Goal: Download file/media

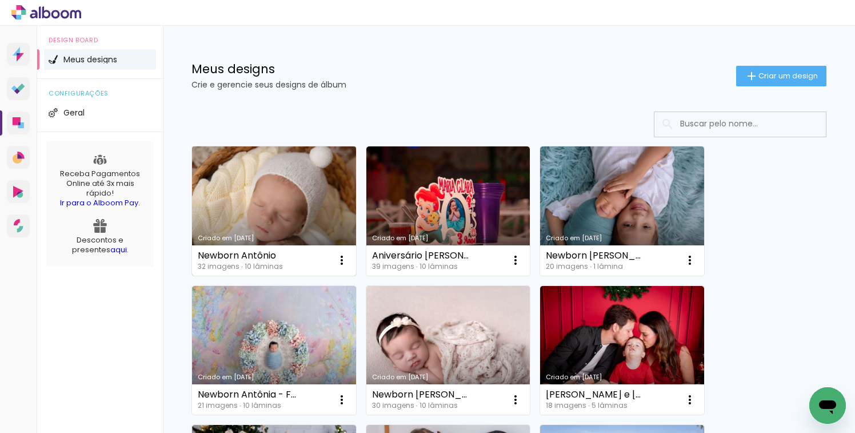
click at [295, 210] on link "Criado em [DATE]" at bounding box center [274, 210] width 164 height 129
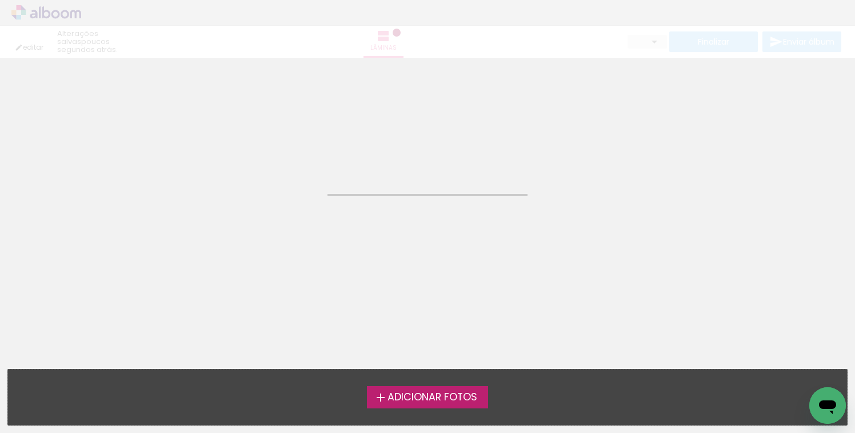
click at [295, 210] on neon-animated-pages "Confirmar Cancelar" at bounding box center [427, 245] width 855 height 375
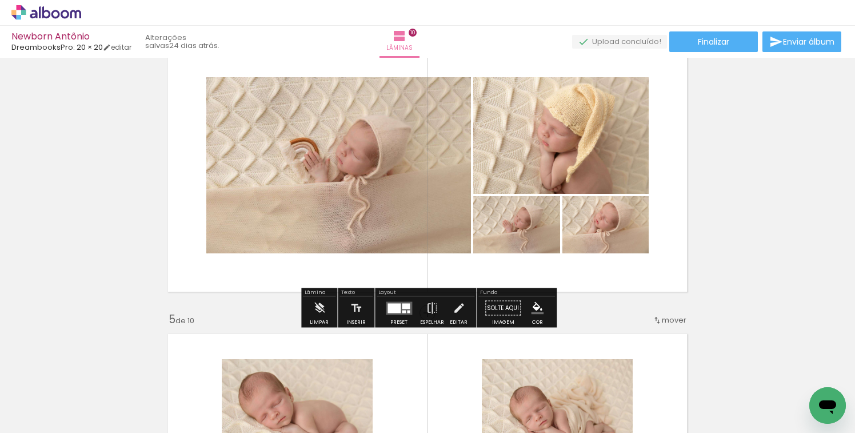
scroll to position [943, 0]
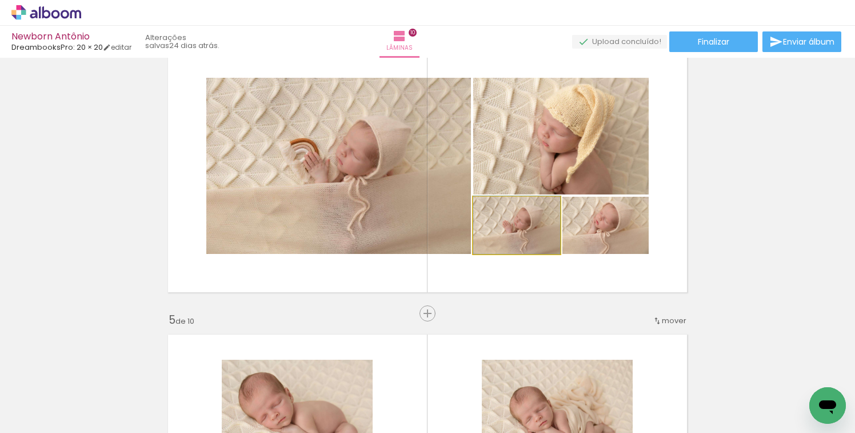
click at [538, 235] on quentale-photo at bounding box center [516, 225] width 87 height 57
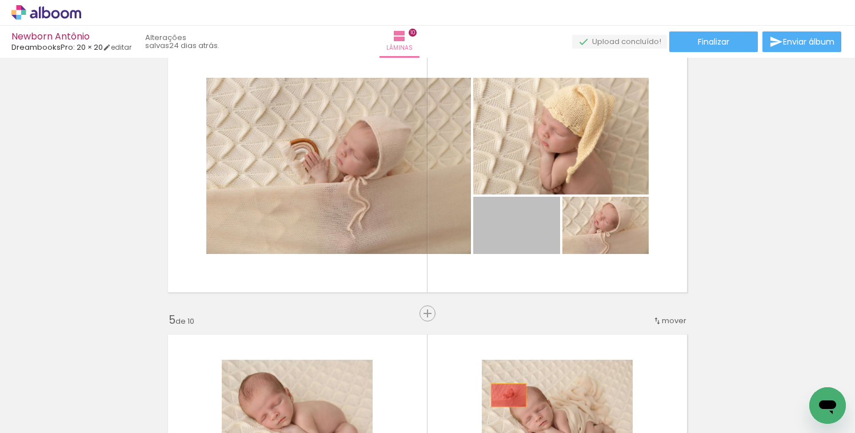
drag, startPoint x: 538, startPoint y: 235, endPoint x: 508, endPoint y: 395, distance: 162.7
click at [508, 395] on quentale-workspace at bounding box center [427, 216] width 855 height 433
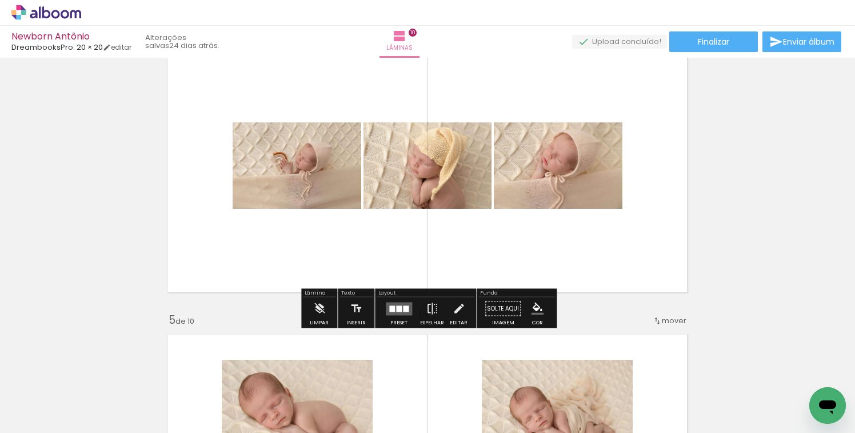
click at [393, 315] on div at bounding box center [398, 308] width 31 height 23
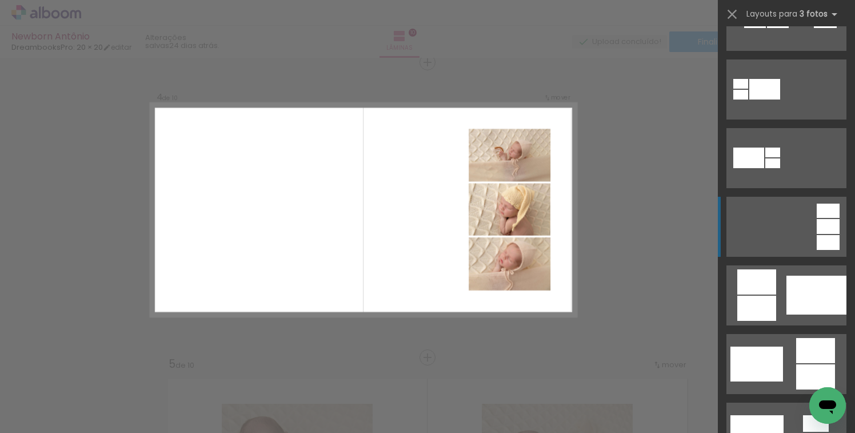
scroll to position [120, 0]
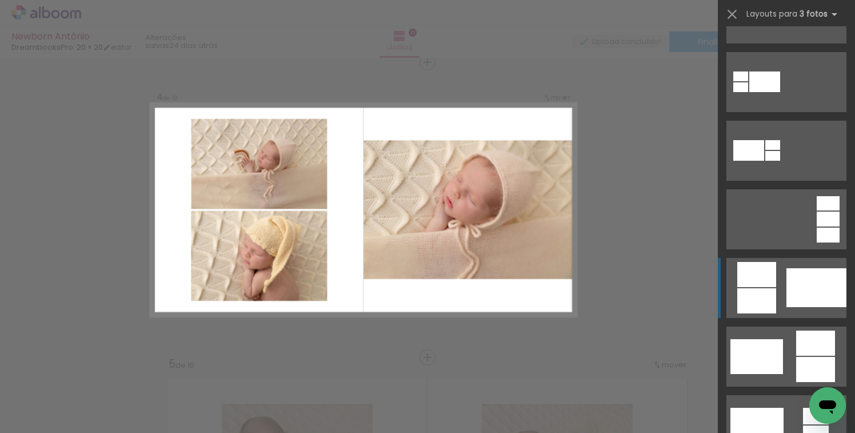
click at [795, 278] on div at bounding box center [816, 287] width 60 height 39
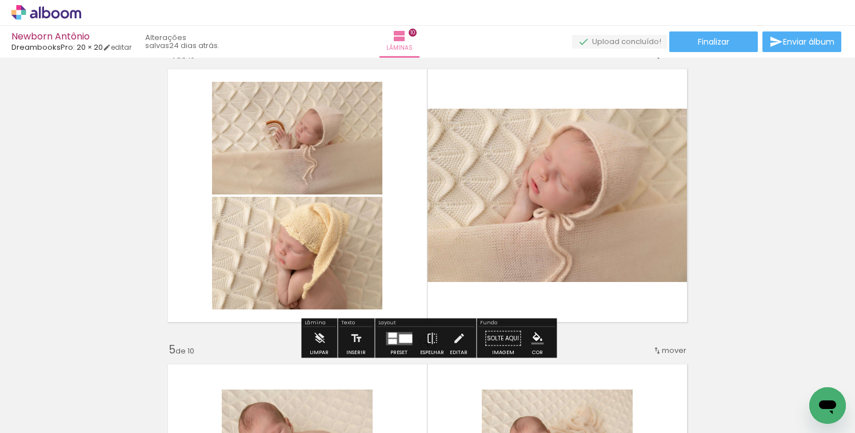
scroll to position [916, 0]
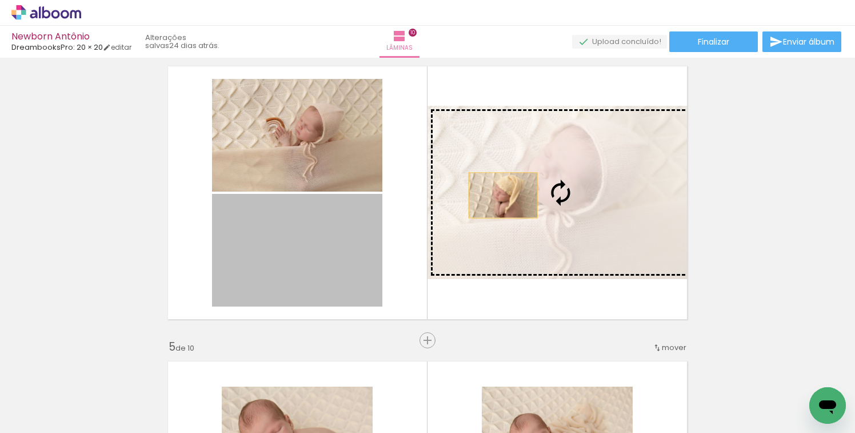
drag, startPoint x: 309, startPoint y: 251, endPoint x: 503, endPoint y: 195, distance: 202.3
click at [0, 0] on slot at bounding box center [0, 0] width 0 height 0
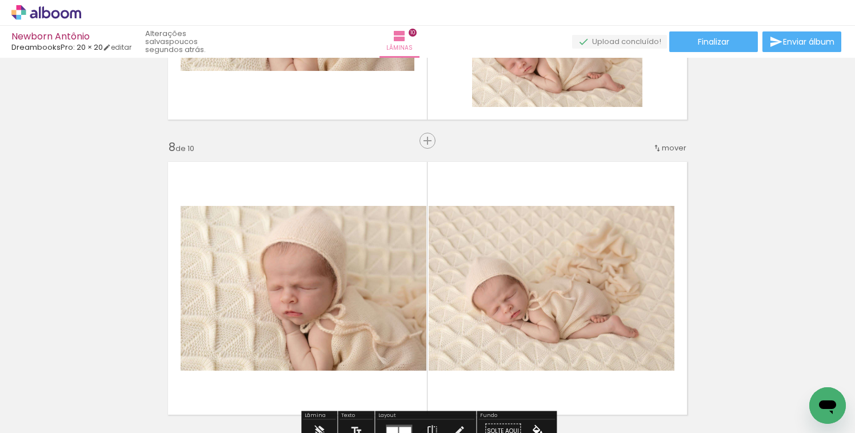
scroll to position [2001, 0]
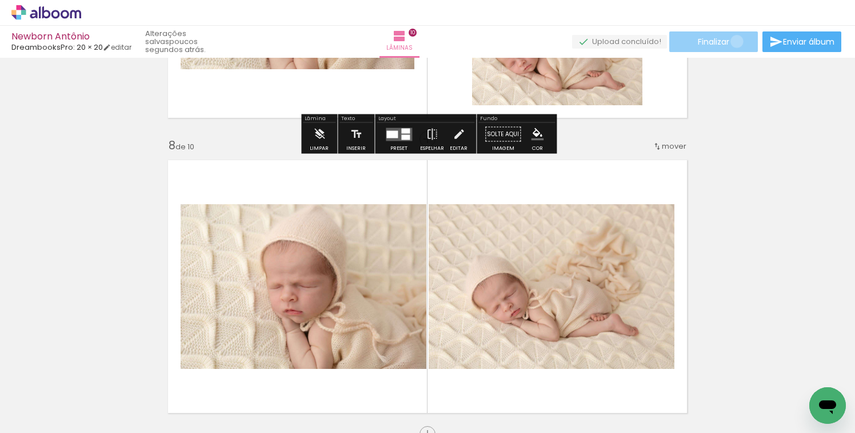
click at [732, 41] on paper-button "Finalizar" at bounding box center [713, 41] width 89 height 21
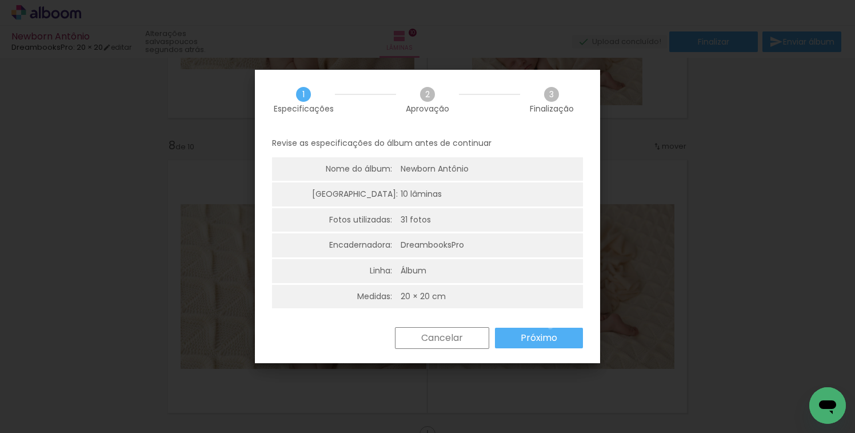
click at [550, 327] on paper-button "Próximo" at bounding box center [539, 337] width 88 height 21
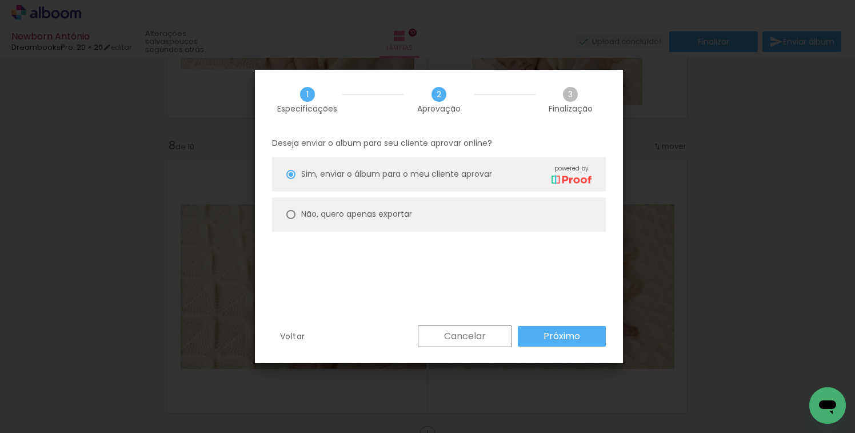
click at [0, 0] on slot "Próximo" at bounding box center [0, 0] width 0 height 0
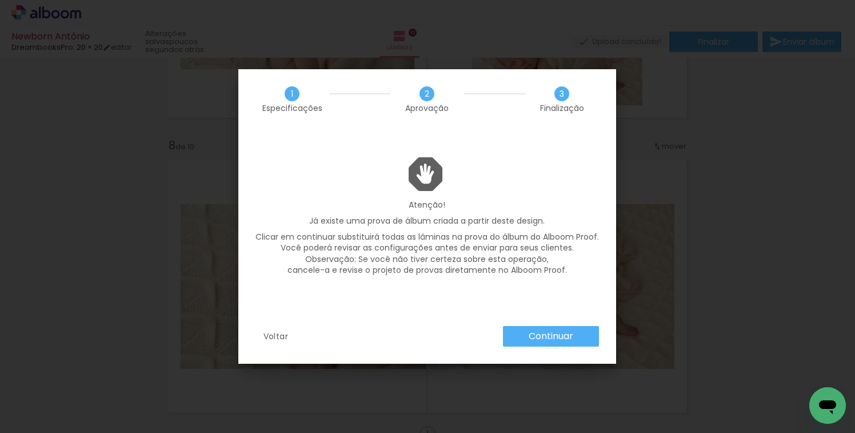
click at [0, 0] on slot "Voltar" at bounding box center [0, 0] width 0 height 0
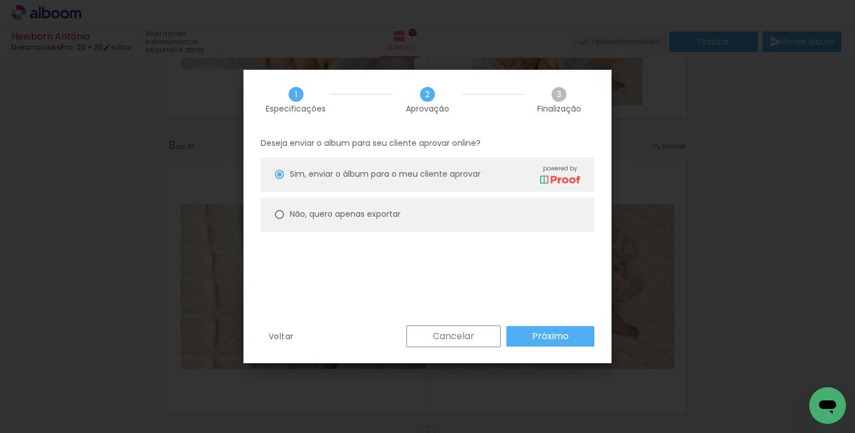
click at [0, 0] on slot "Não, quero apenas exportar" at bounding box center [0, 0] width 0 height 0
type paper-radio-button "on"
click at [519, 332] on paper-button "Próximo" at bounding box center [550, 336] width 88 height 21
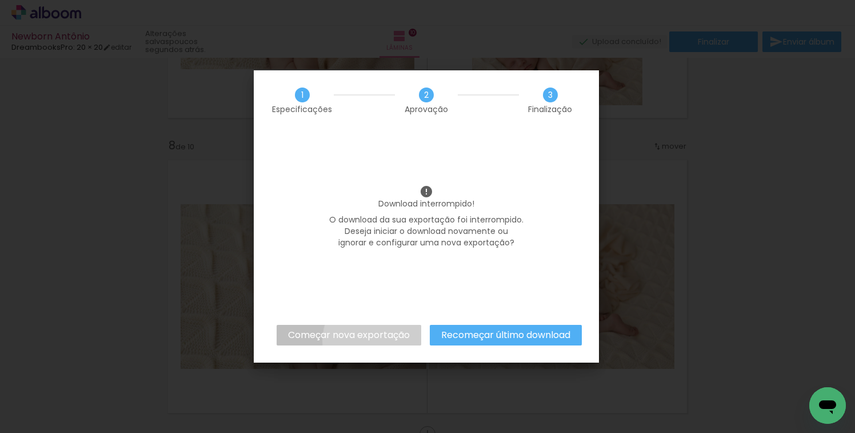
click at [382, 341] on paper-button "Começar nova exportação" at bounding box center [349, 335] width 145 height 21
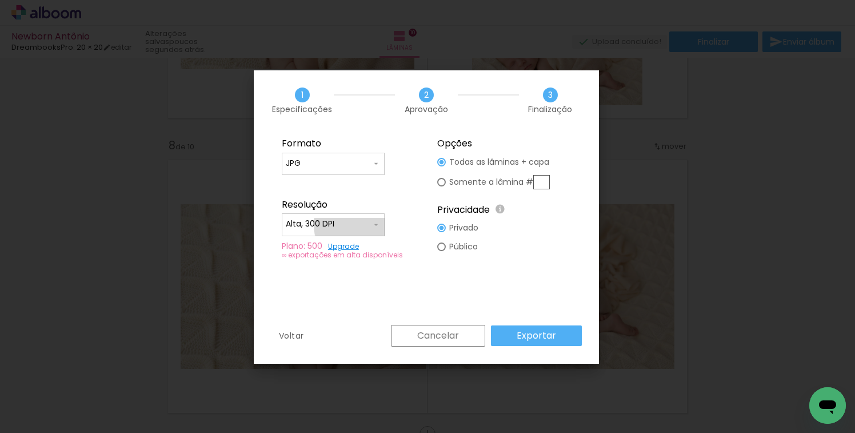
click at [357, 225] on input "Alta, 300 DPI" at bounding box center [329, 223] width 86 height 11
click at [357, 225] on paper-item "Alta, 300 DPI" at bounding box center [333, 222] width 103 height 23
click at [506, 334] on paper-button "Exportar" at bounding box center [536, 335] width 91 height 21
